Goal: Task Accomplishment & Management: Manage account settings

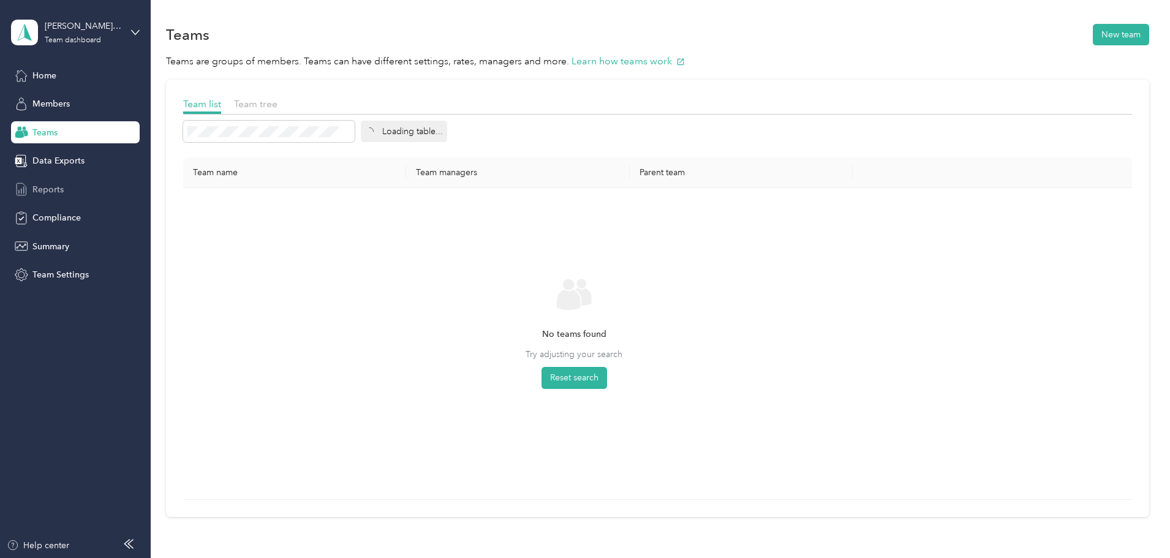
click at [75, 193] on div "Reports" at bounding box center [75, 189] width 129 height 22
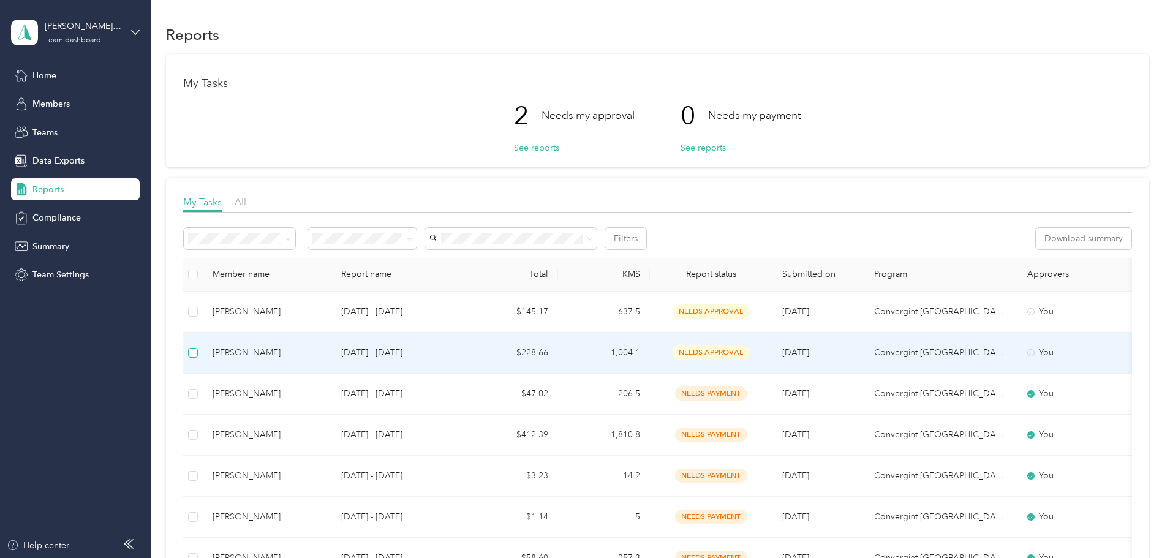
click at [198, 358] on label at bounding box center [193, 352] width 10 height 13
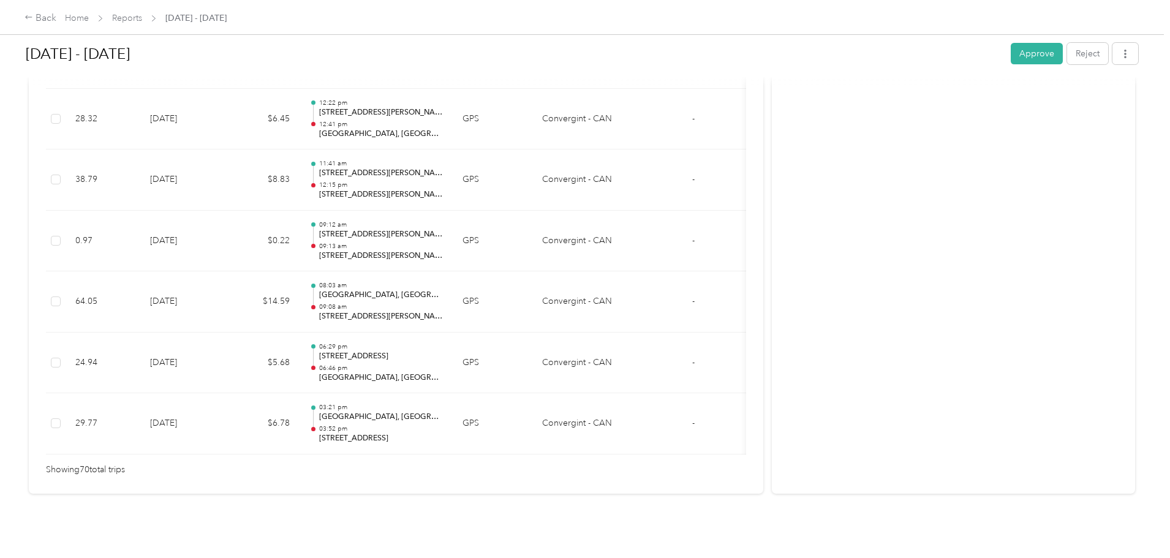
scroll to position [4212, 0]
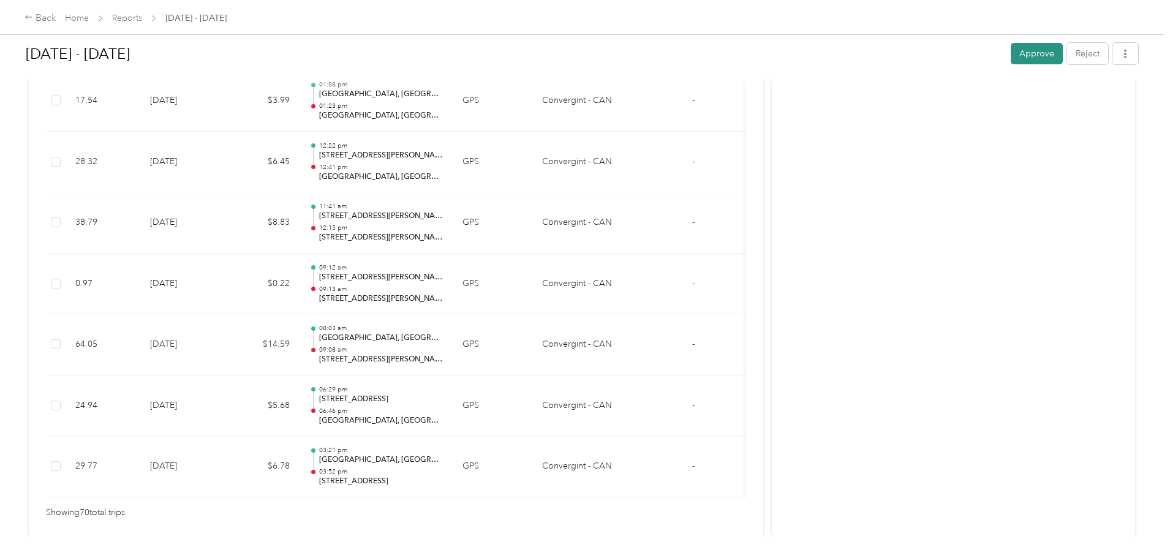
click at [1011, 53] on button "Approve" at bounding box center [1037, 53] width 52 height 21
click at [56, 16] on div "Back" at bounding box center [41, 18] width 32 height 15
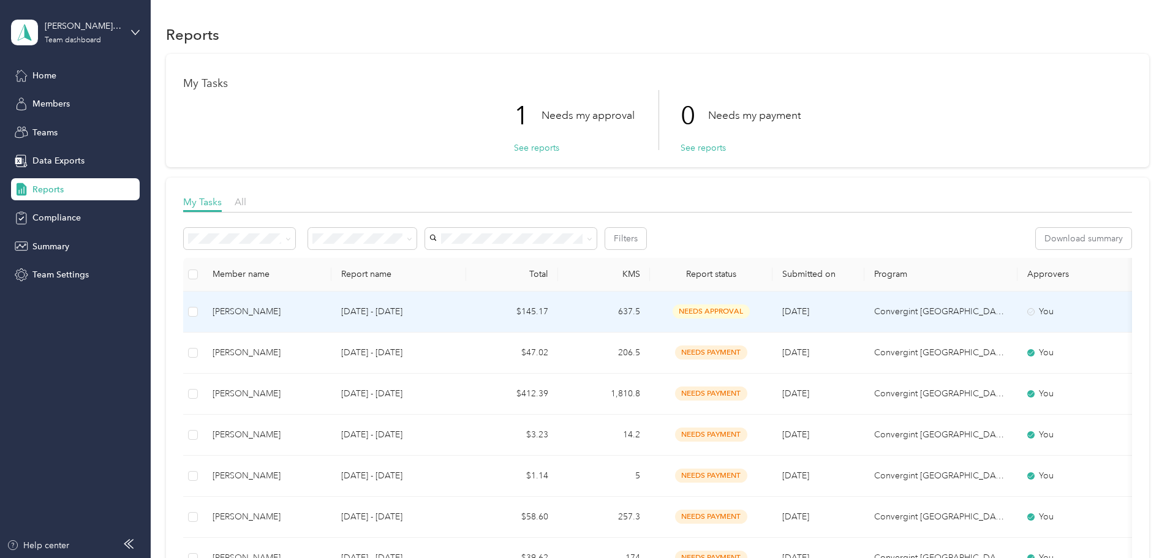
click at [750, 311] on span "needs approval" at bounding box center [711, 311] width 77 height 14
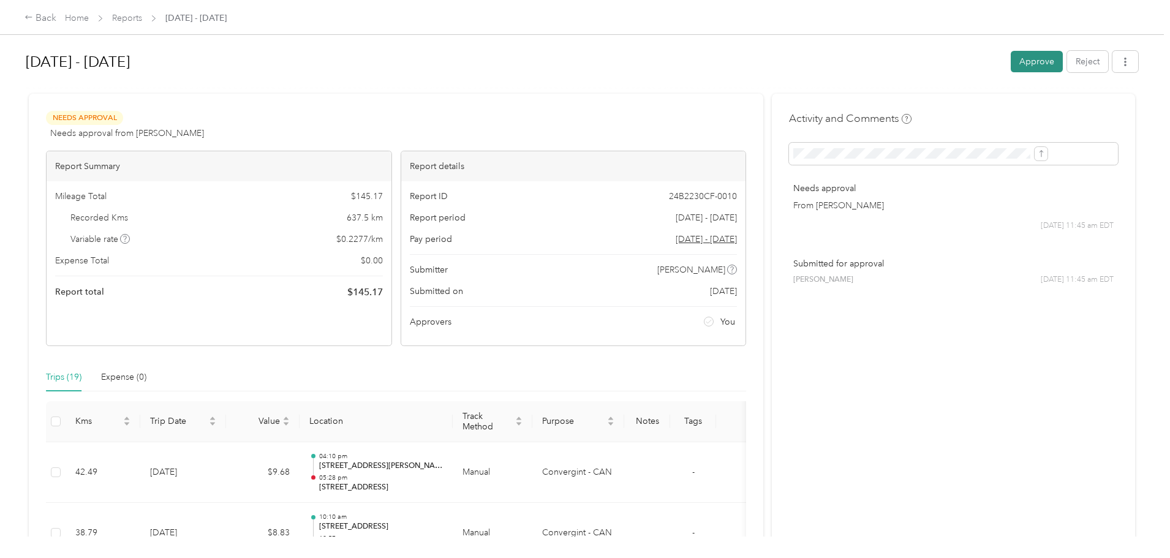
click at [1011, 62] on button "Approve" at bounding box center [1037, 61] width 52 height 21
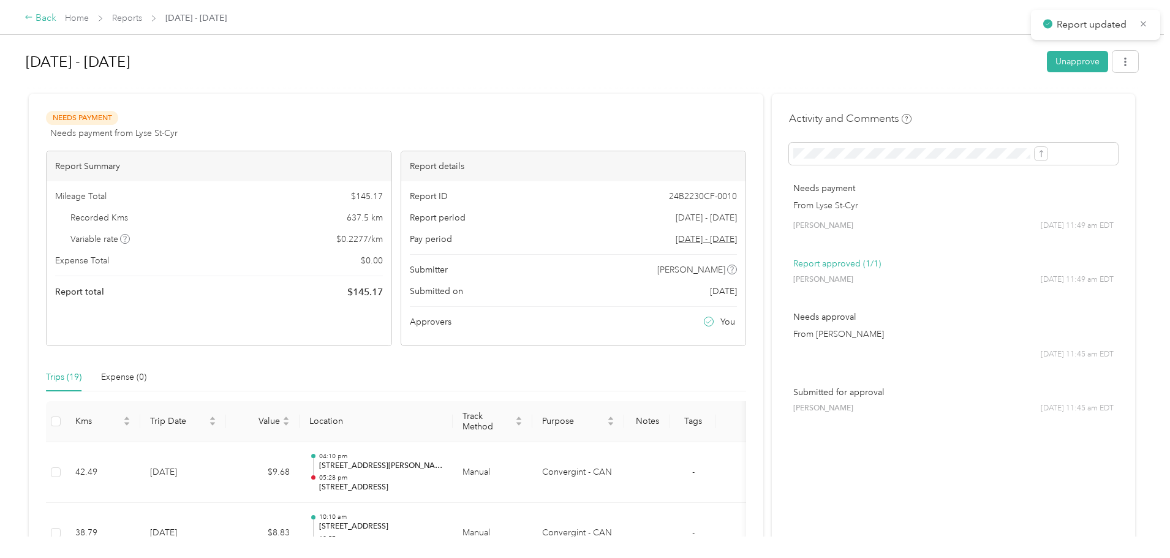
click at [56, 18] on div "Back" at bounding box center [41, 18] width 32 height 15
